Goal: Navigation & Orientation: Find specific page/section

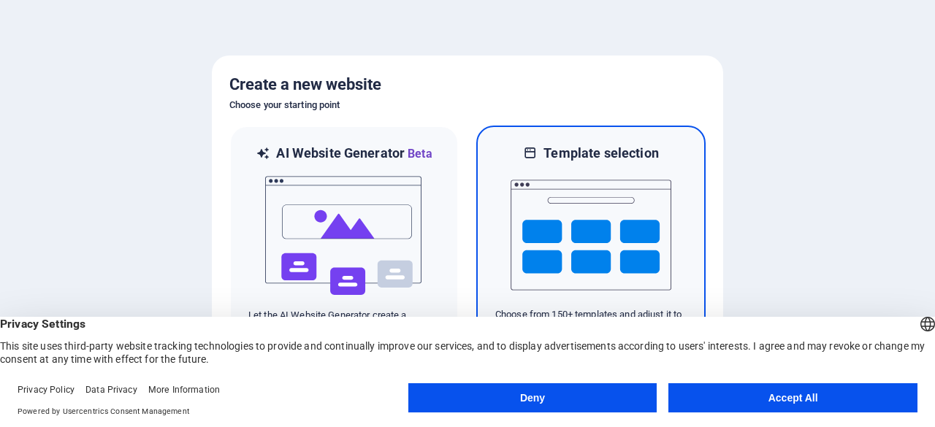
click at [599, 227] on img at bounding box center [591, 235] width 161 height 146
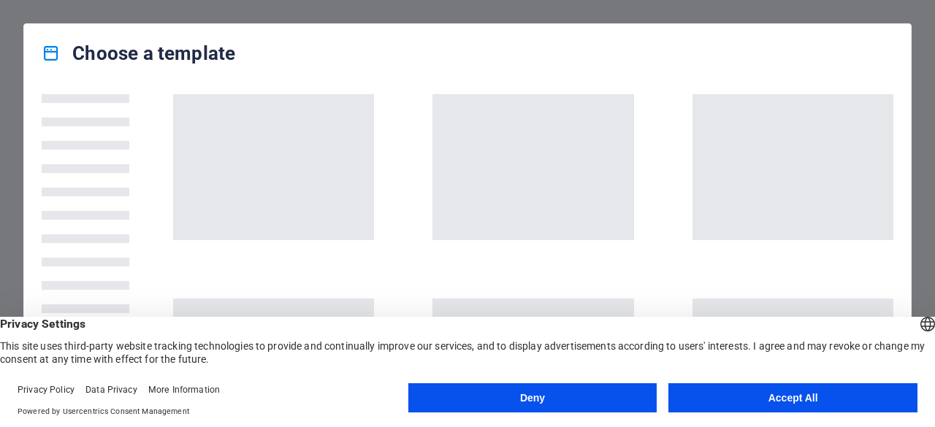
click at [754, 398] on button "Accept All" at bounding box center [793, 398] width 249 height 29
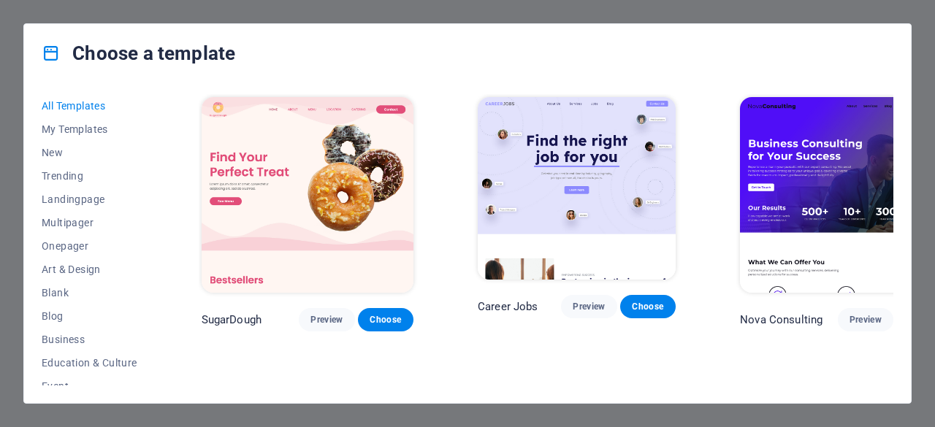
click at [908, 314] on span "Choose" at bounding box center [924, 320] width 32 height 12
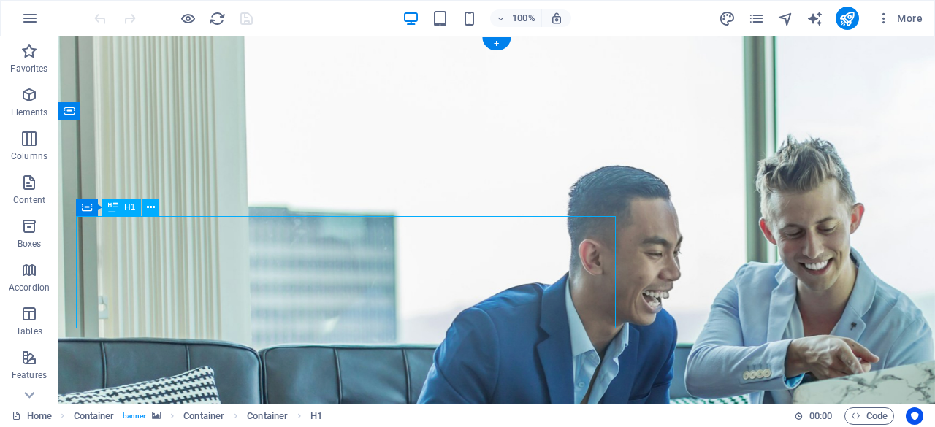
drag, startPoint x: 91, startPoint y: 243, endPoint x: 148, endPoint y: 257, distance: 58.7
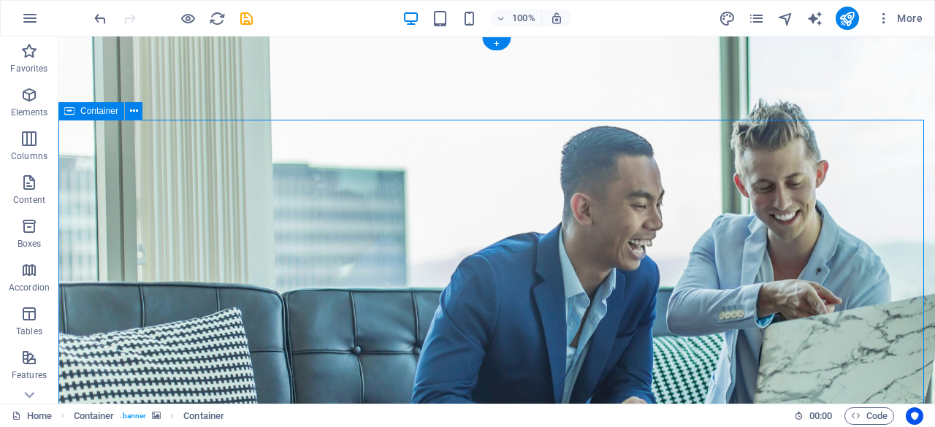
drag, startPoint x: 154, startPoint y: 131, endPoint x: 238, endPoint y: 182, distance: 98.4
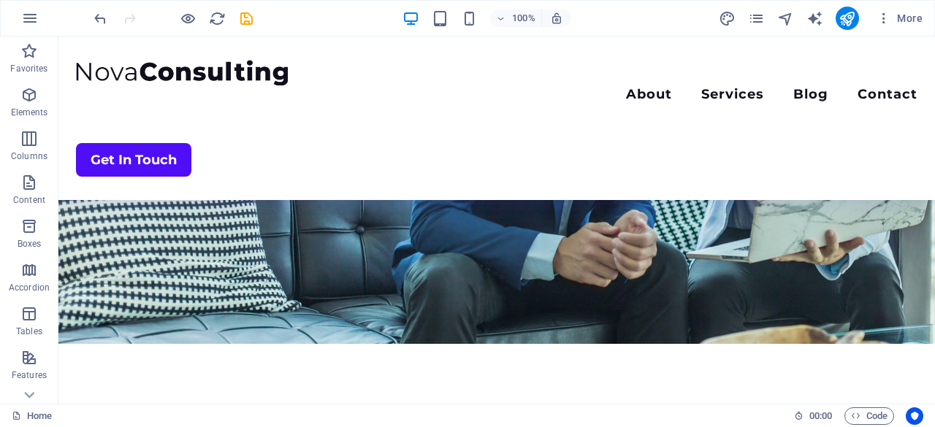
scroll to position [187, 0]
